Goal: Information Seeking & Learning: Learn about a topic

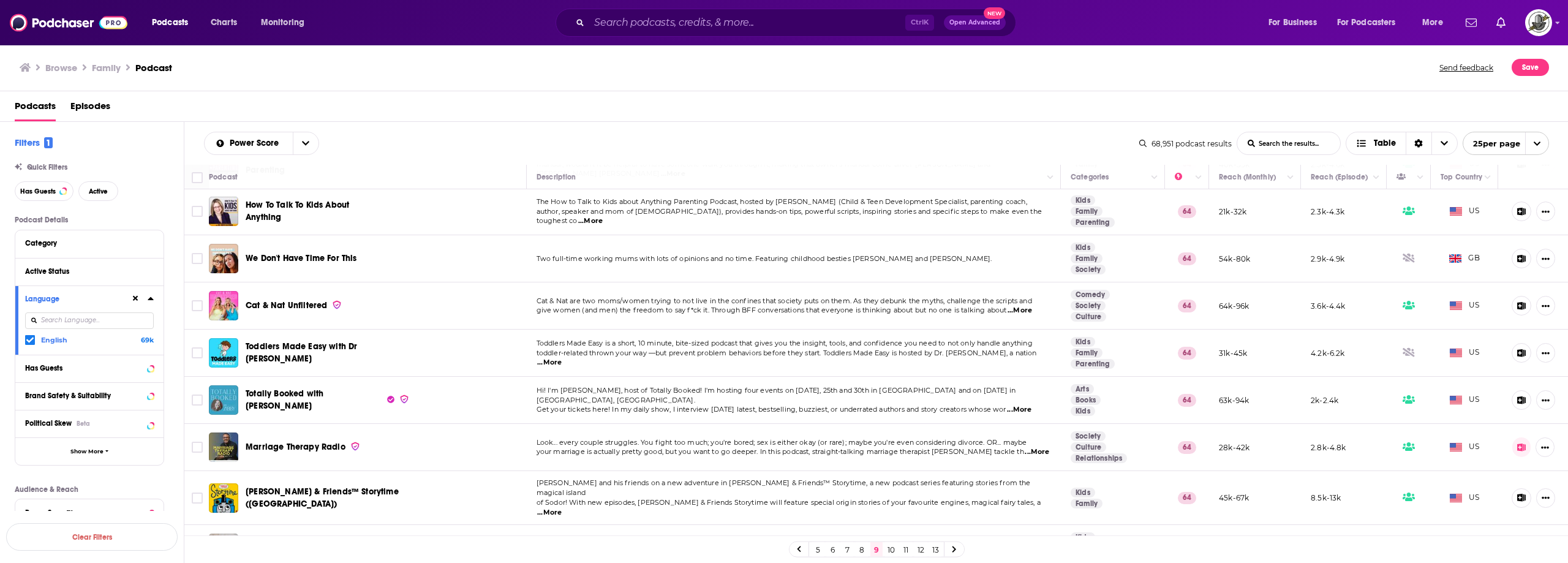
scroll to position [818, 0]
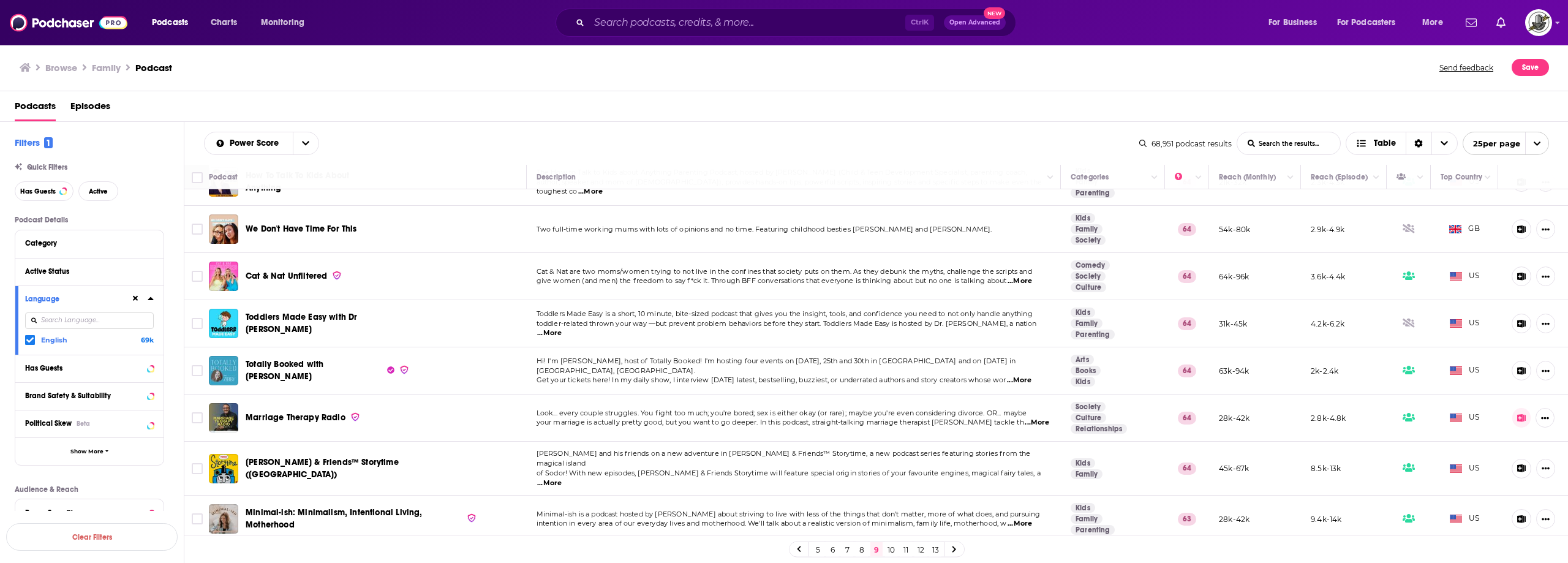
click at [895, 546] on link "10" at bounding box center [891, 549] width 12 height 15
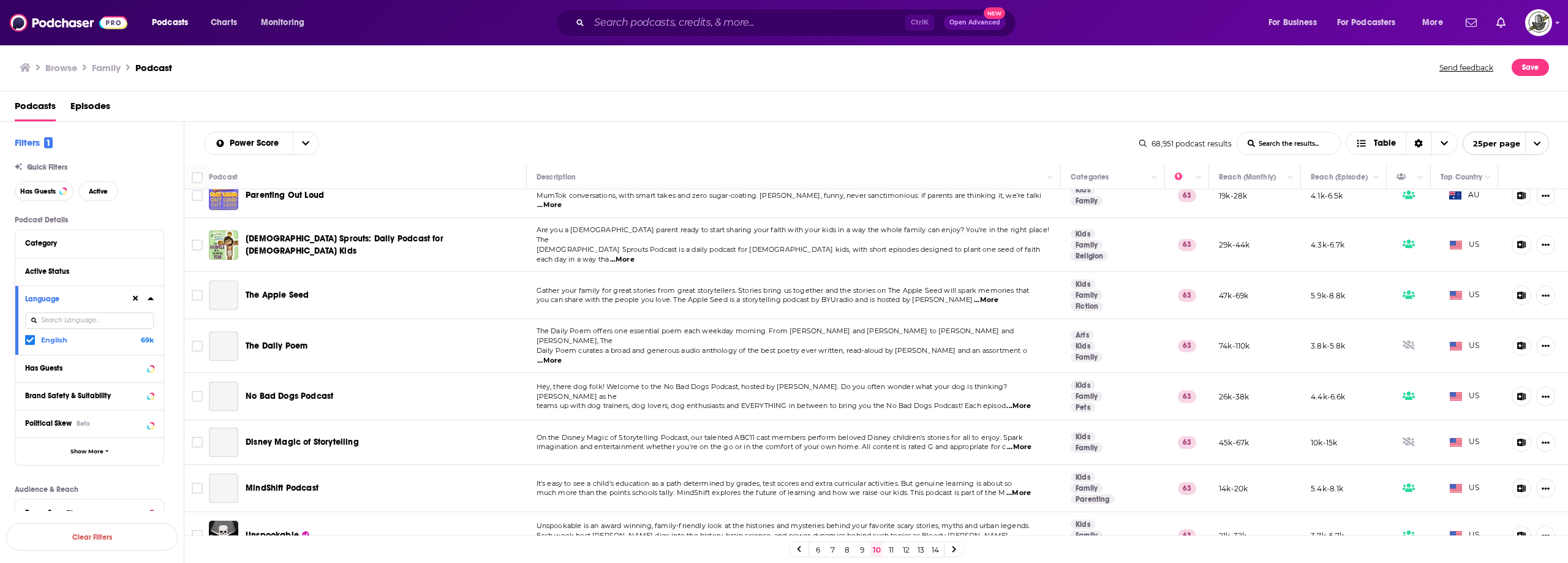
scroll to position [821, 0]
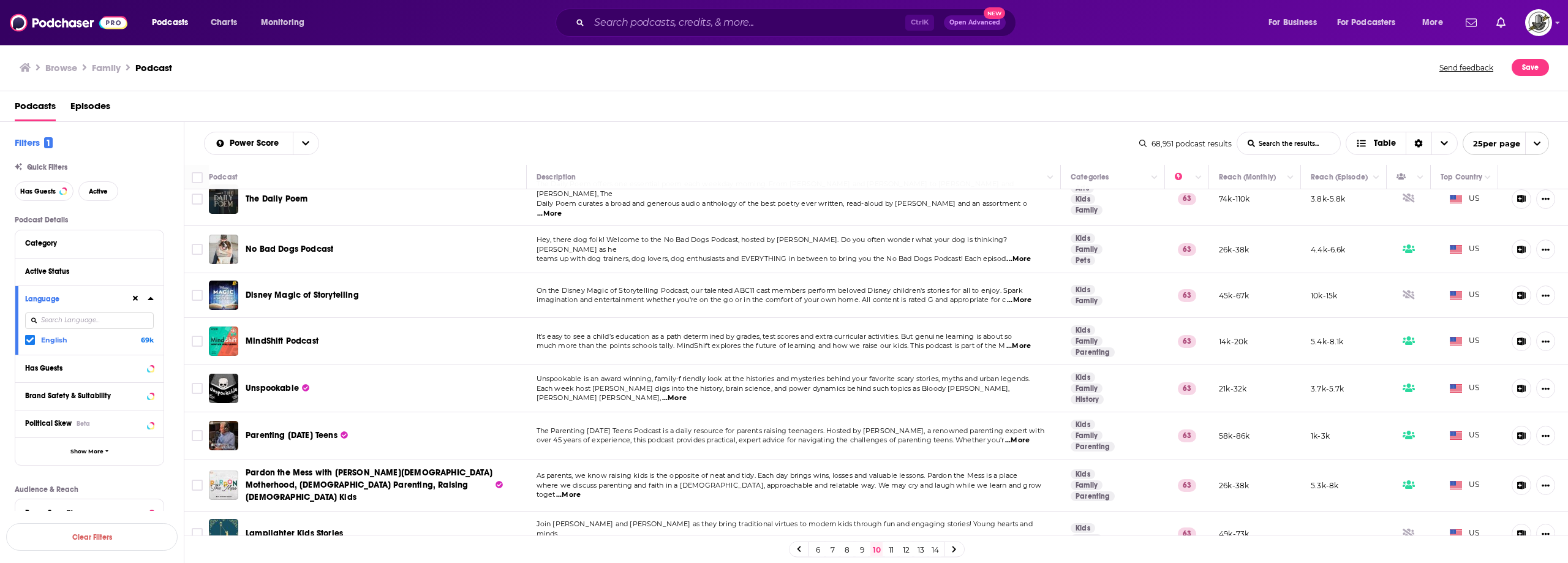
click at [890, 551] on link "11" at bounding box center [891, 549] width 12 height 15
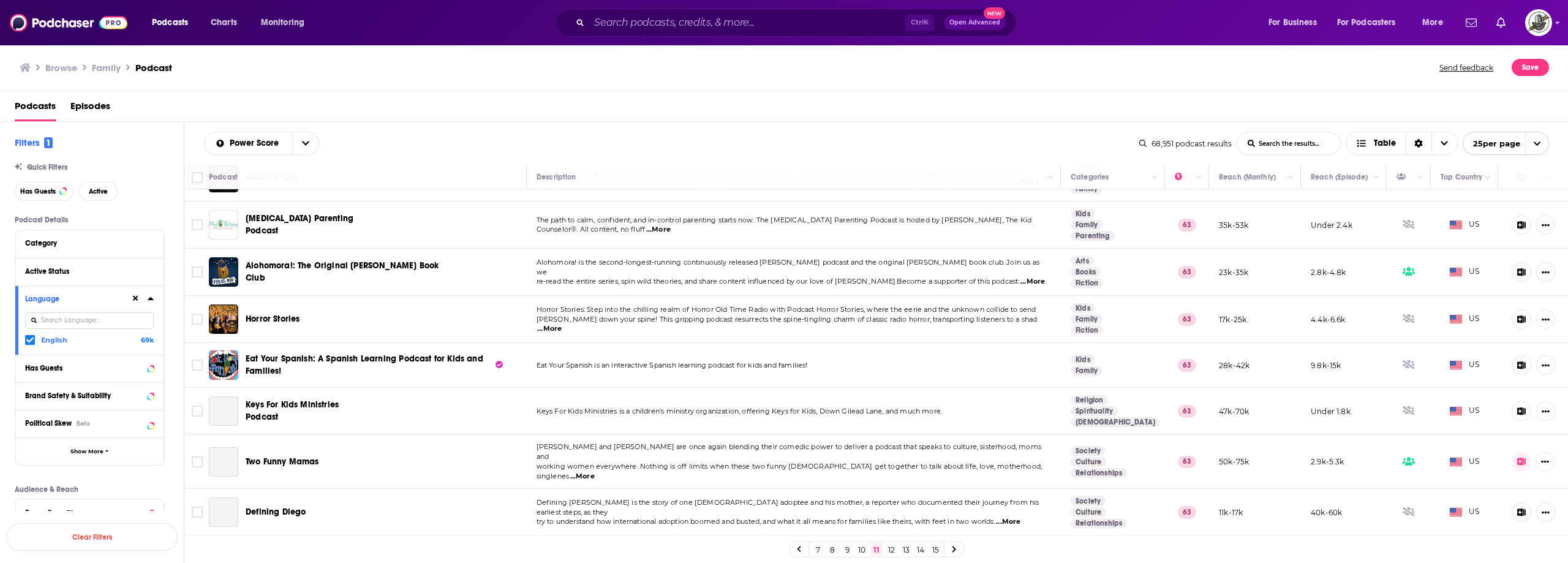
scroll to position [490, 0]
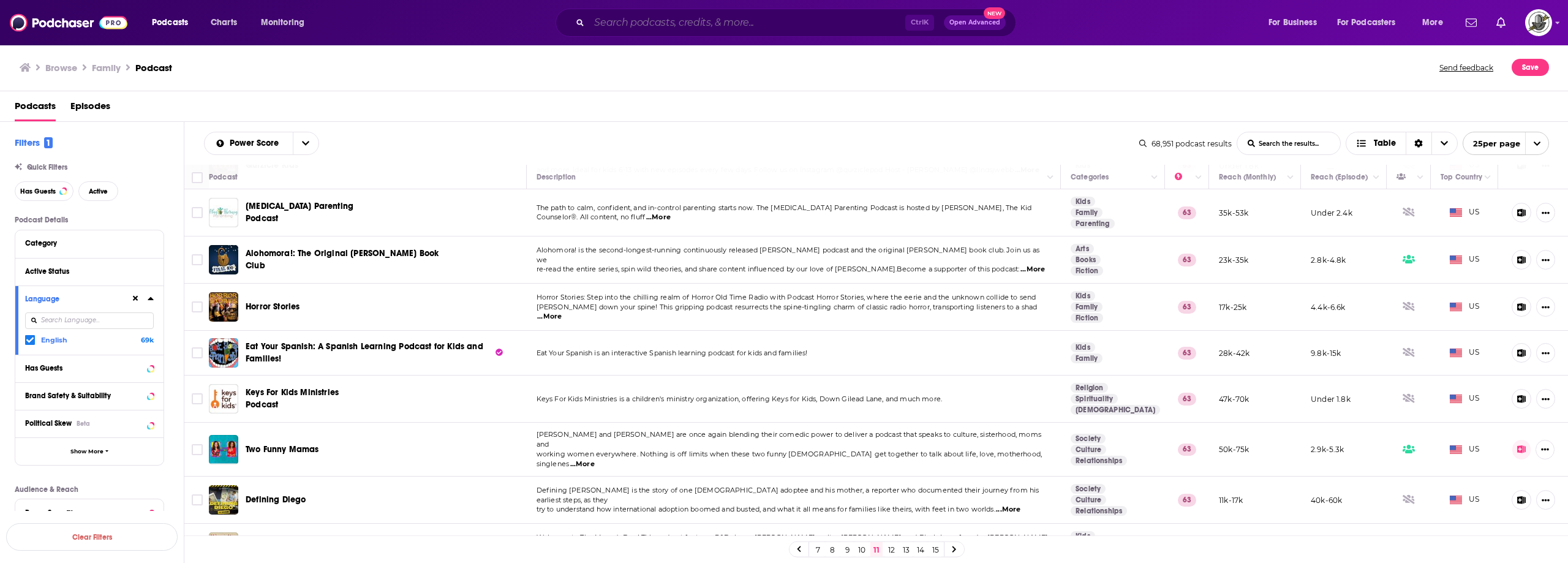
click at [695, 20] on input "Search podcasts, credits, & more..." at bounding box center [747, 23] width 316 height 19
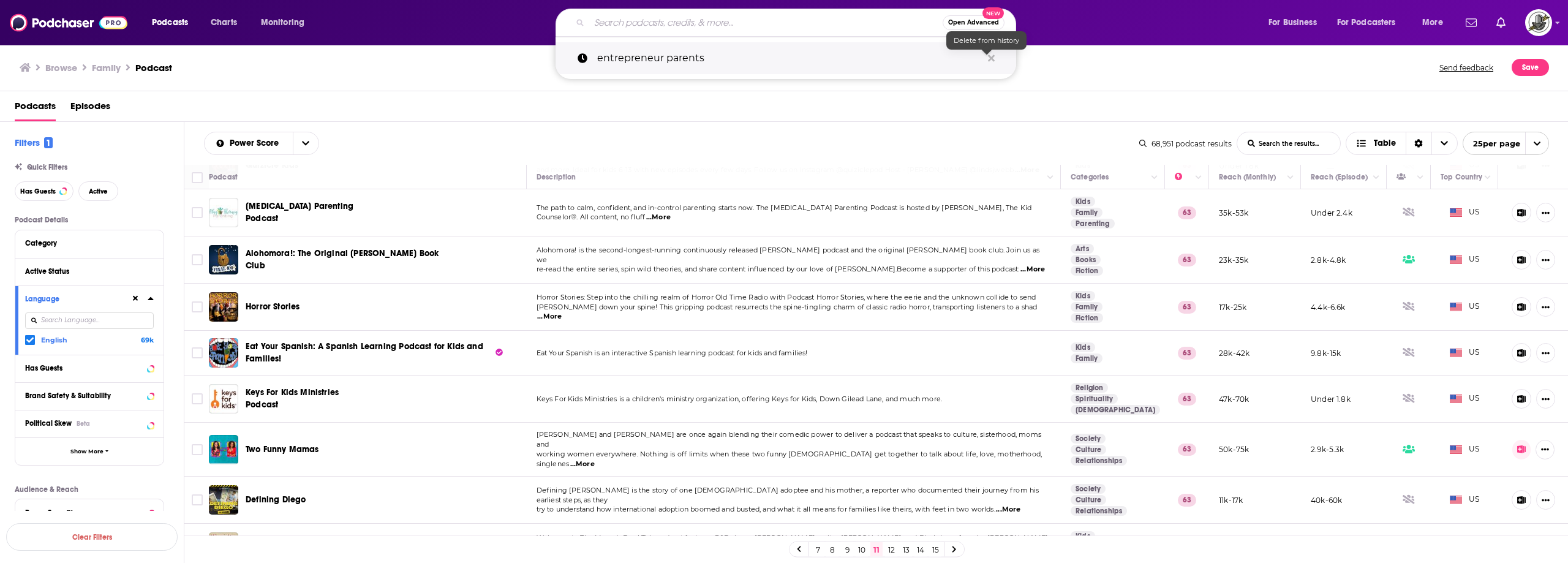
click at [992, 56] on icon "Search podcasts, credits, & more..." at bounding box center [992, 58] width 7 height 7
click at [858, 27] on input "Search podcasts, credits, & more..." at bounding box center [766, 23] width 353 height 19
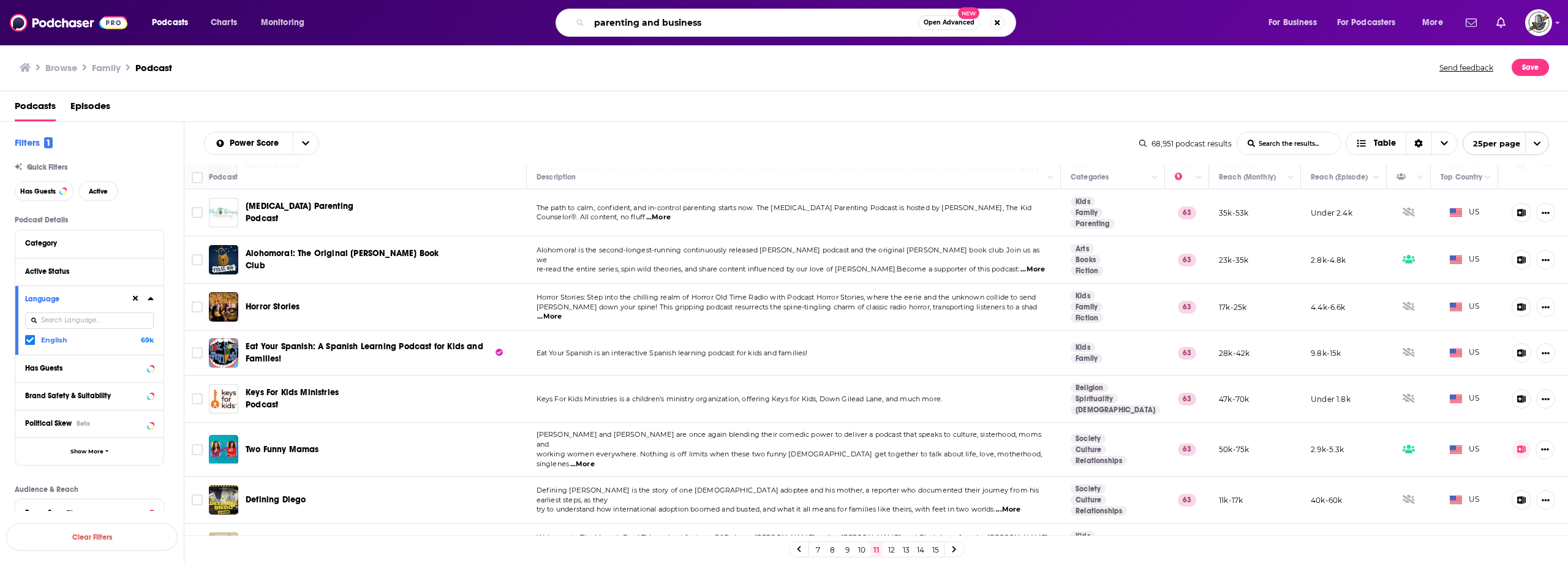
type input "parenting and business"
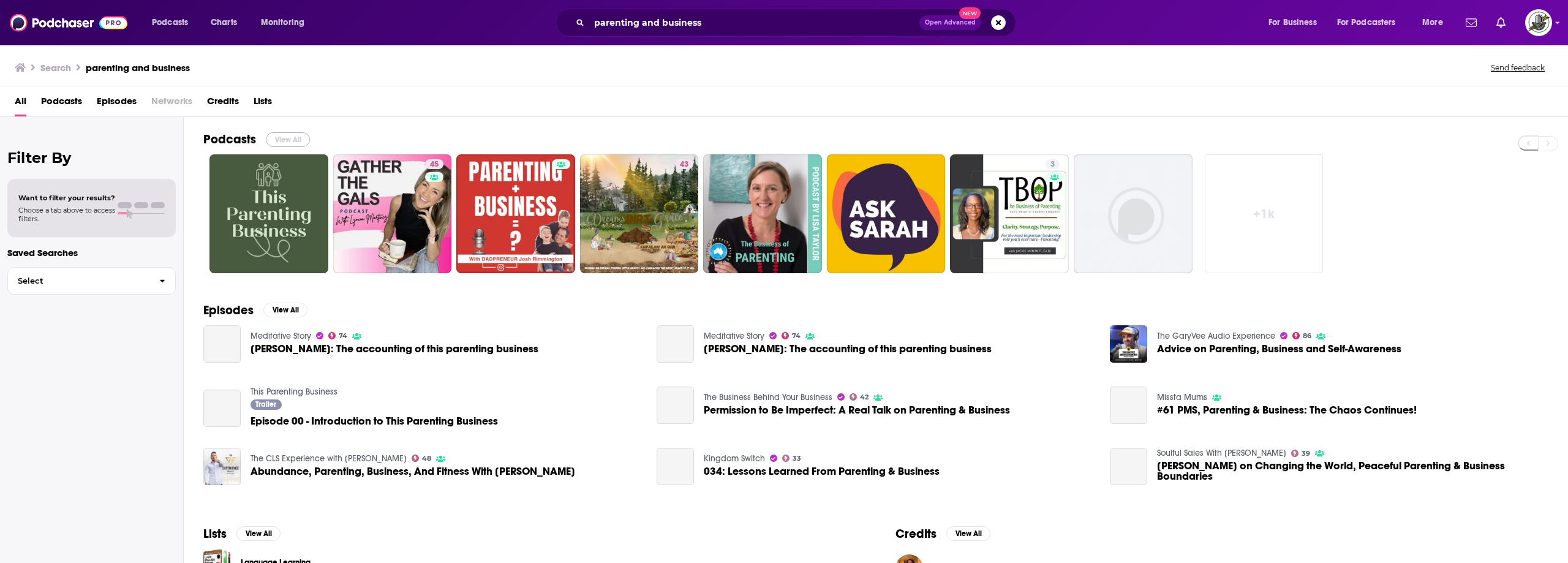
click at [291, 139] on button "View All" at bounding box center [288, 139] width 44 height 15
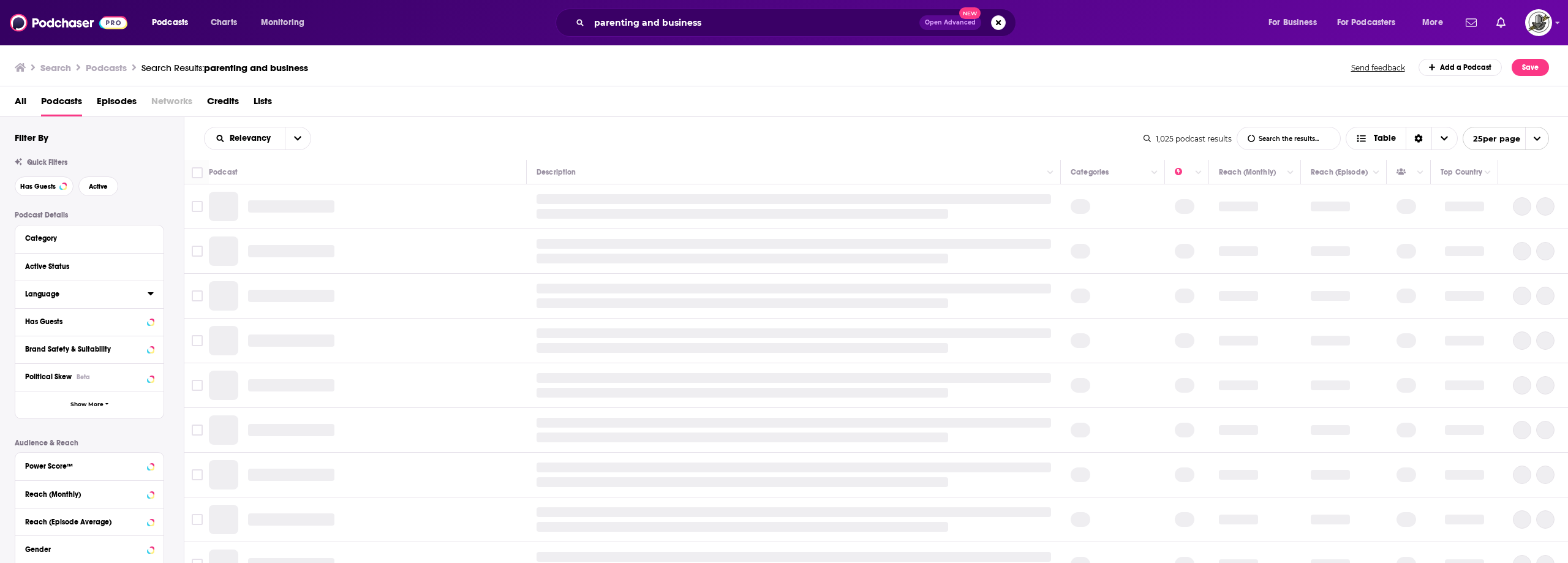
click at [150, 297] on icon at bounding box center [150, 293] width 6 height 10
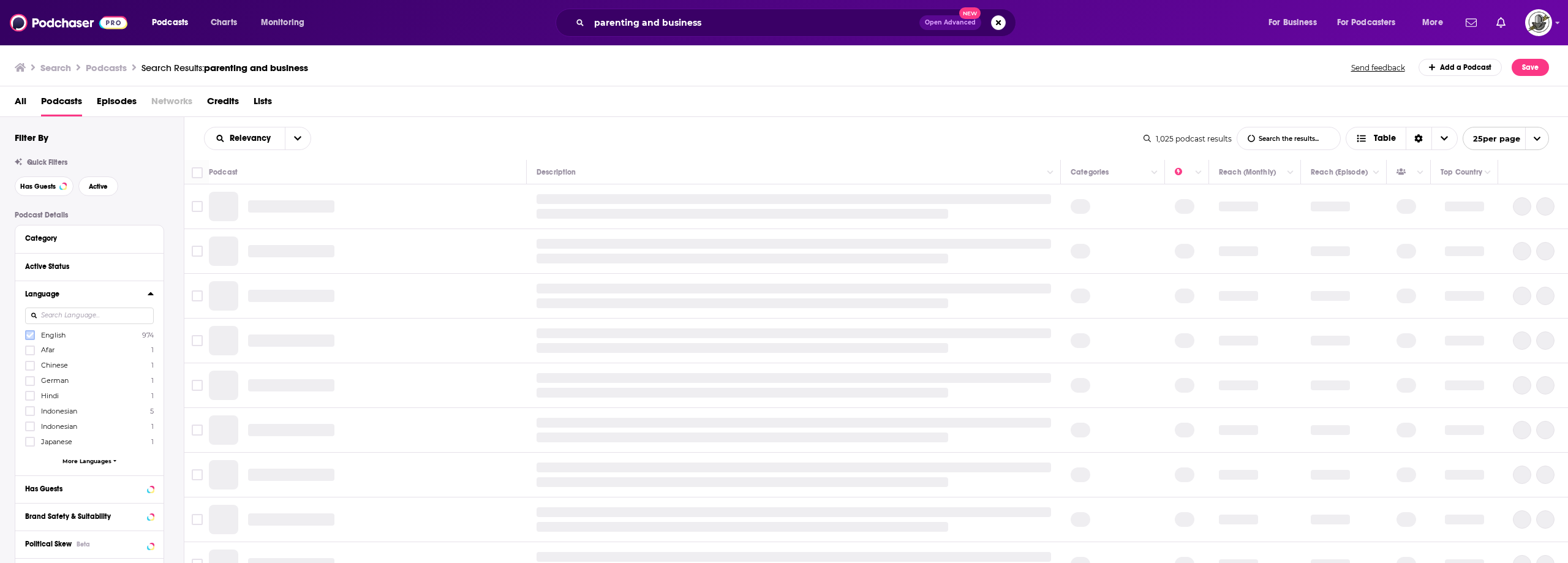
click at [34, 334] on label at bounding box center [30, 335] width 10 height 10
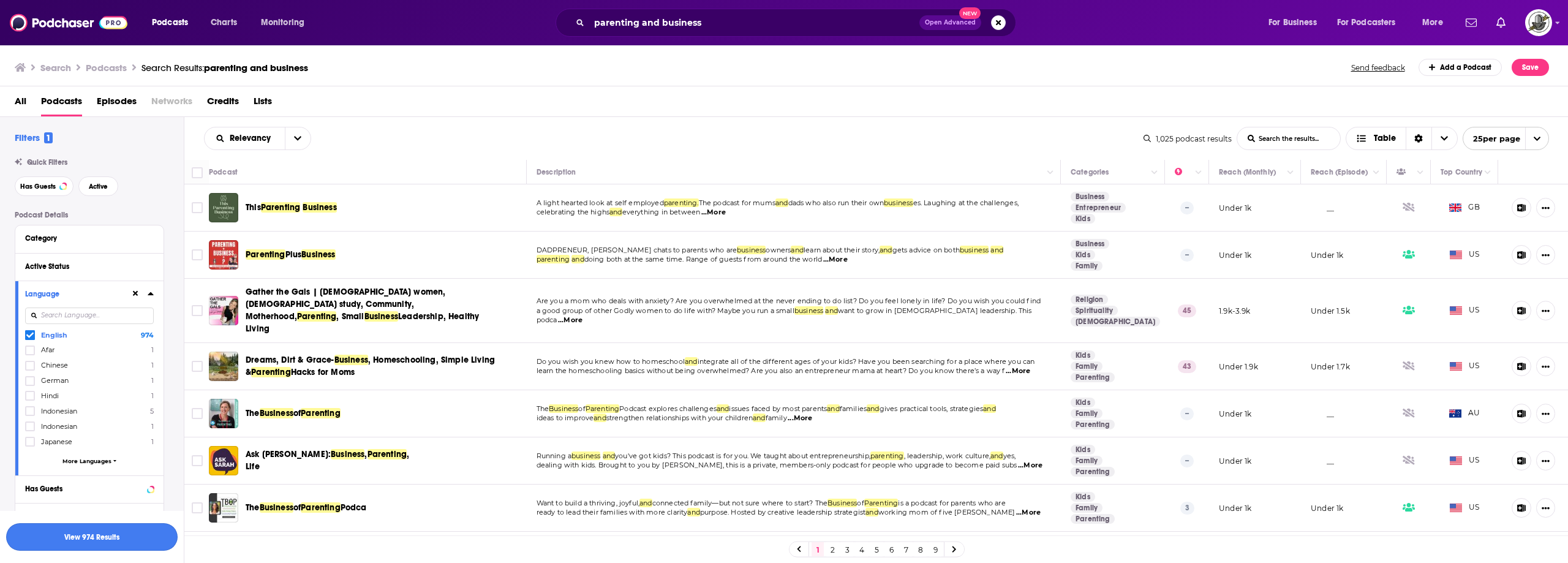
click at [23, 529] on button "View 974 Results" at bounding box center [92, 537] width 171 height 28
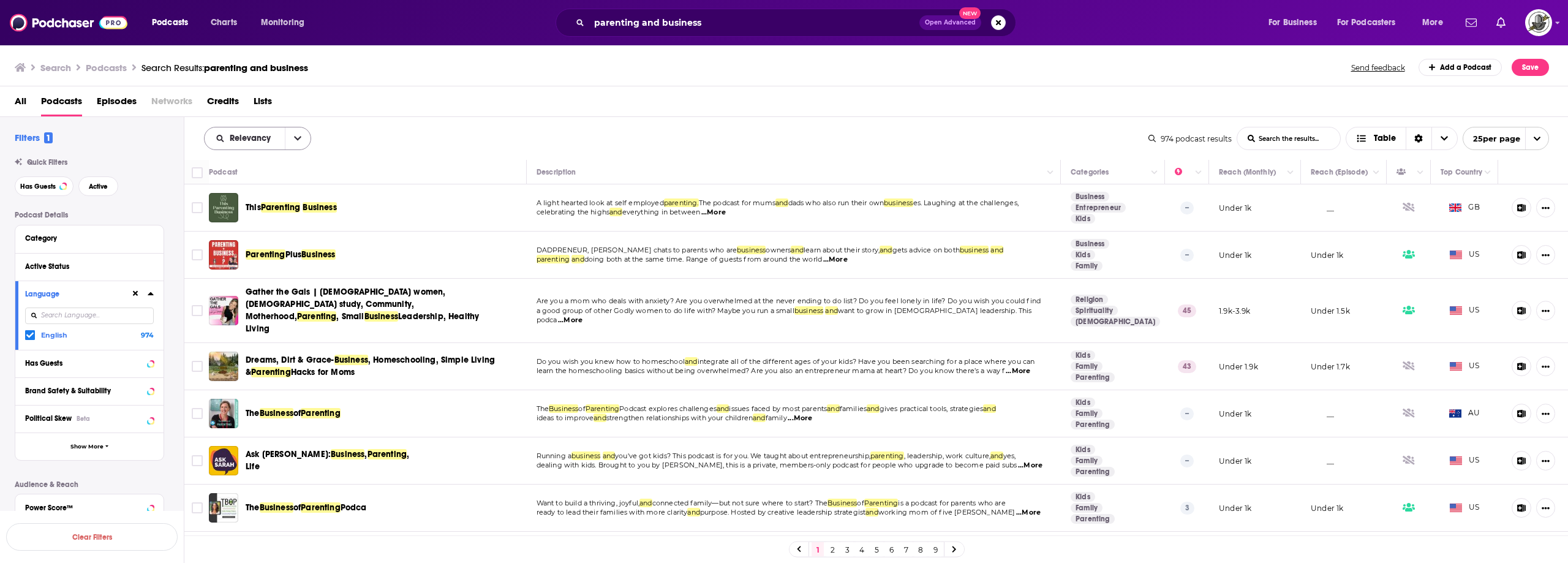
click at [295, 137] on icon "open menu" at bounding box center [297, 138] width 7 height 4
click at [262, 245] on span "Power Score" at bounding box center [265, 243] width 73 height 7
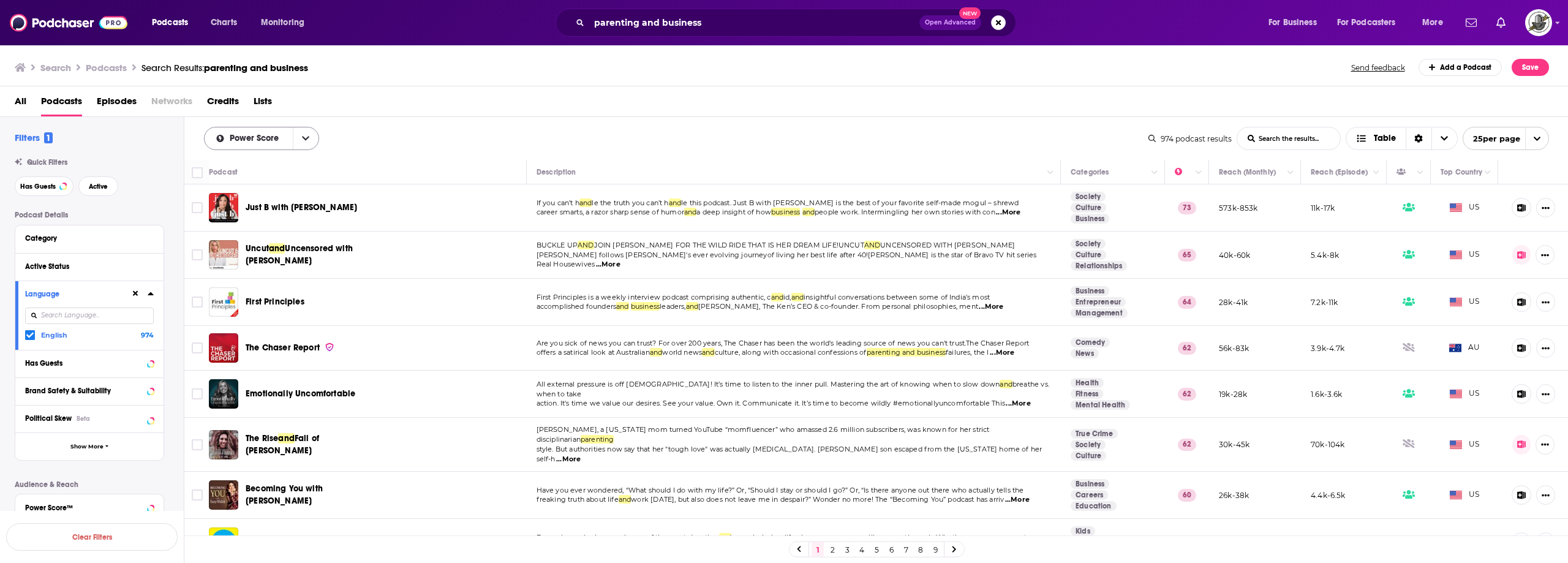
click at [307, 143] on button "open menu" at bounding box center [305, 138] width 25 height 22
click at [493, 104] on div "All Podcasts Episodes Networks Credits Lists" at bounding box center [787, 103] width 1544 height 25
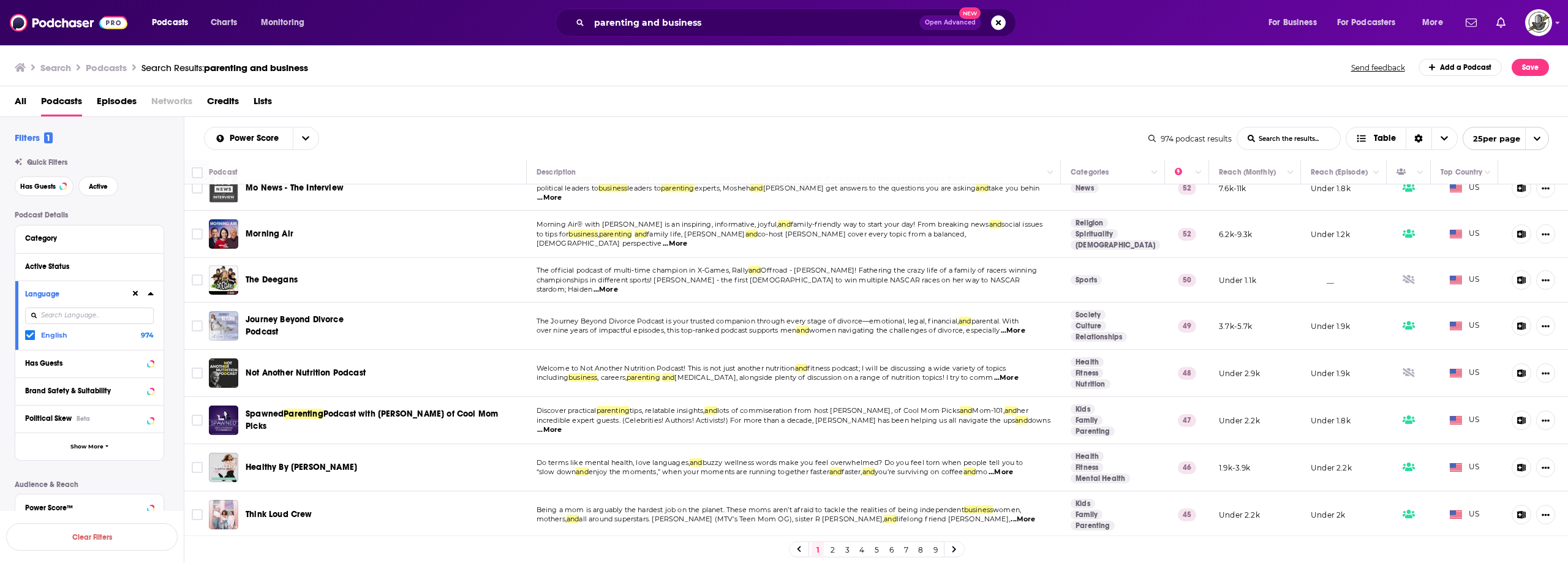
scroll to position [673, 0]
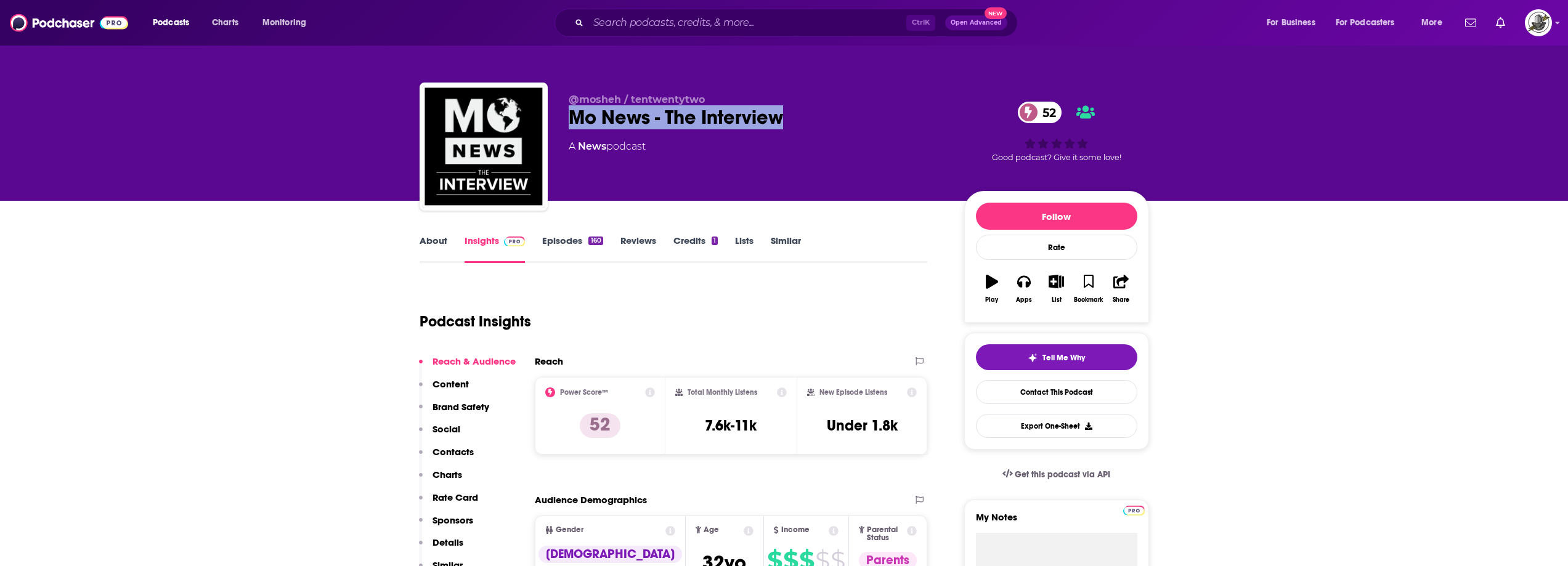
drag, startPoint x: 794, startPoint y: 127, endPoint x: 835, endPoint y: 127, distance: 41.0
click at [835, 127] on div "@mosheh / tentwentytwo Mo News - The Interview 52 A News podcast 52 Good podcas…" at bounding box center [784, 149] width 729 height 133
